Goal: Find specific page/section: Find specific page/section

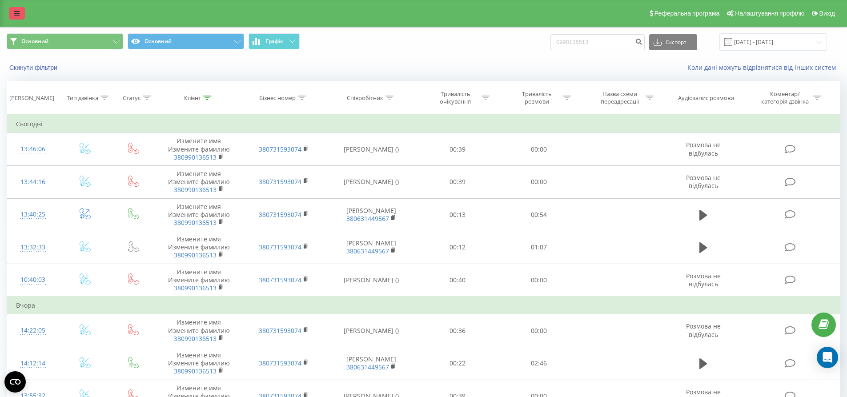
click at [23, 13] on link at bounding box center [17, 13] width 16 height 12
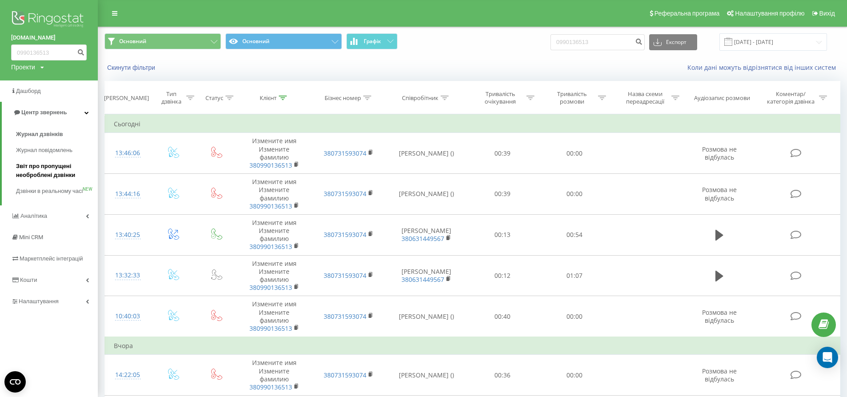
click at [36, 170] on span "Звіт про пропущені необроблені дзвінки" at bounding box center [54, 171] width 77 height 18
